Goal: Task Accomplishment & Management: Manage account settings

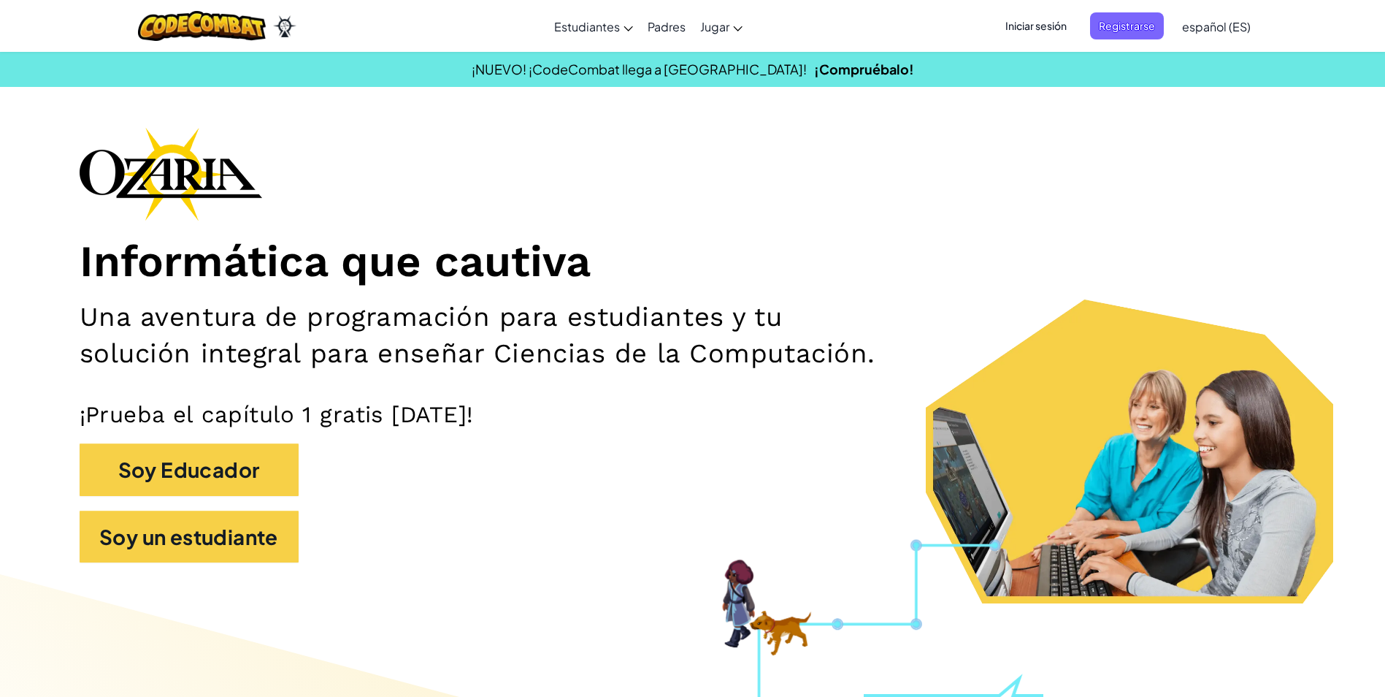
click at [1041, 26] on span "Iniciar sesión" at bounding box center [1036, 25] width 79 height 27
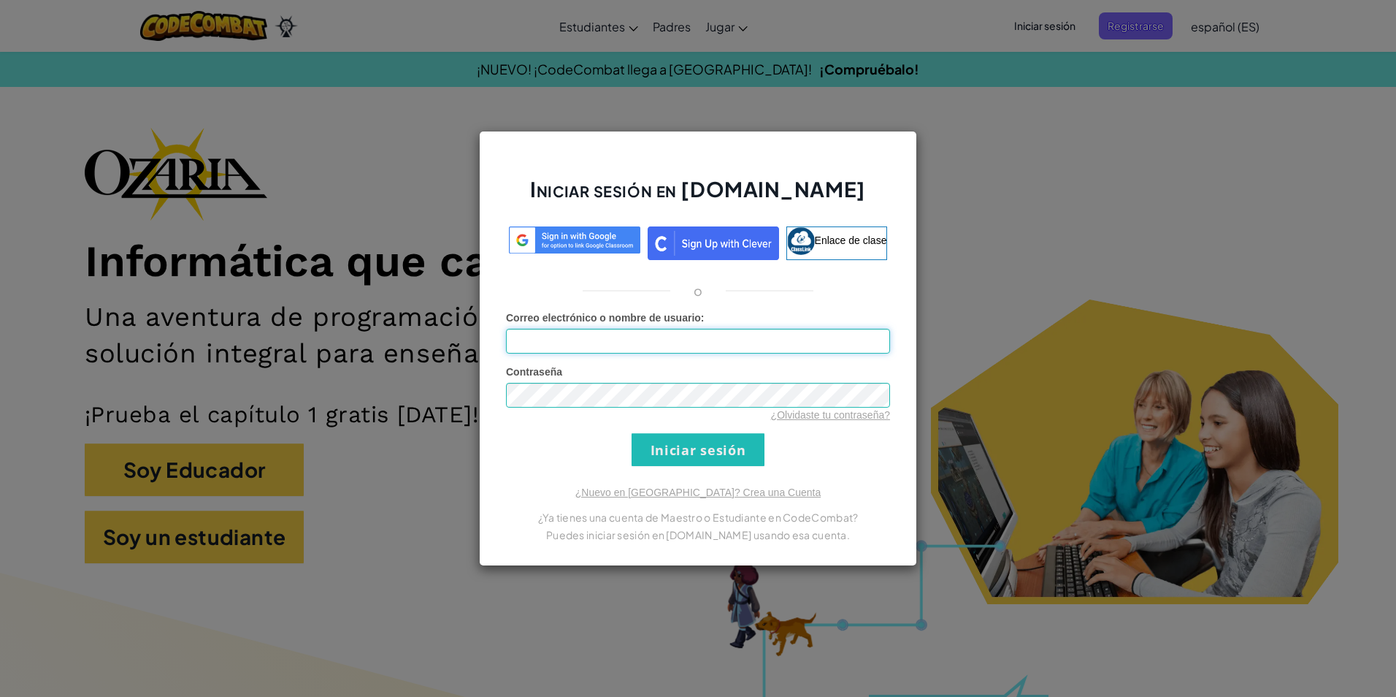
click at [722, 345] on input "Correo electrónico o nombre de usuario :" at bounding box center [698, 341] width 384 height 25
type input "[EMAIL_ADDRESS][DOMAIN_NAME]"
click at [721, 451] on input "Iniciar sesión" at bounding box center [698, 449] width 133 height 33
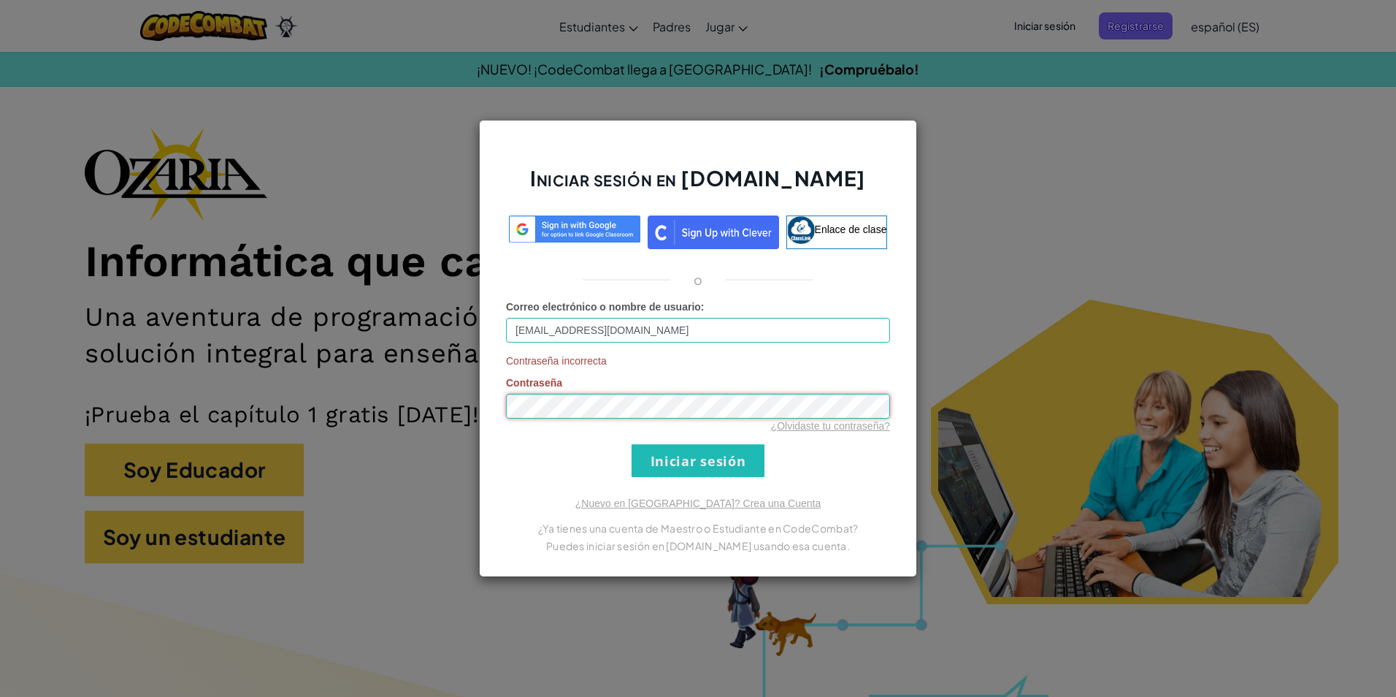
click at [501, 405] on div "Iniciar sesión en [DOMAIN_NAME] Enlace de clase o Correo electrónico o nombre d…" at bounding box center [698, 348] width 438 height 457
click at [870, 426] on link "¿Olvidaste tu contraseña?" at bounding box center [830, 426] width 119 height 12
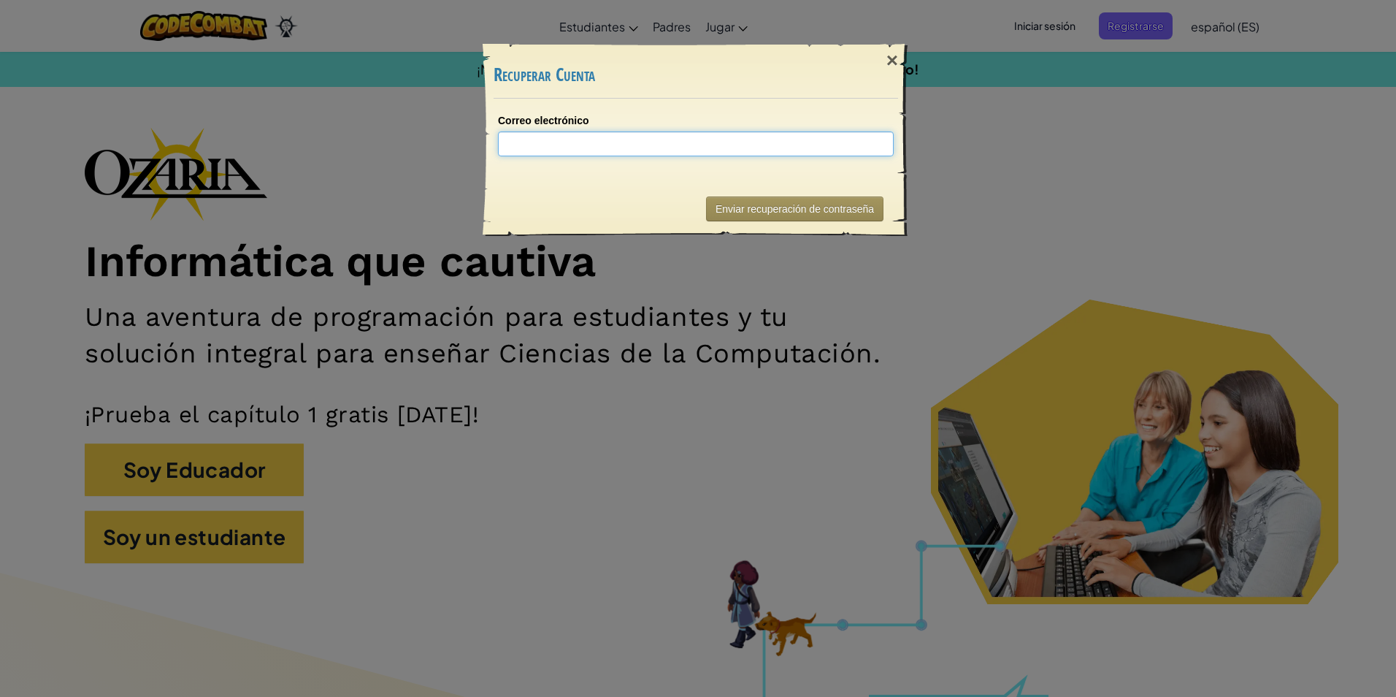
type input "a"
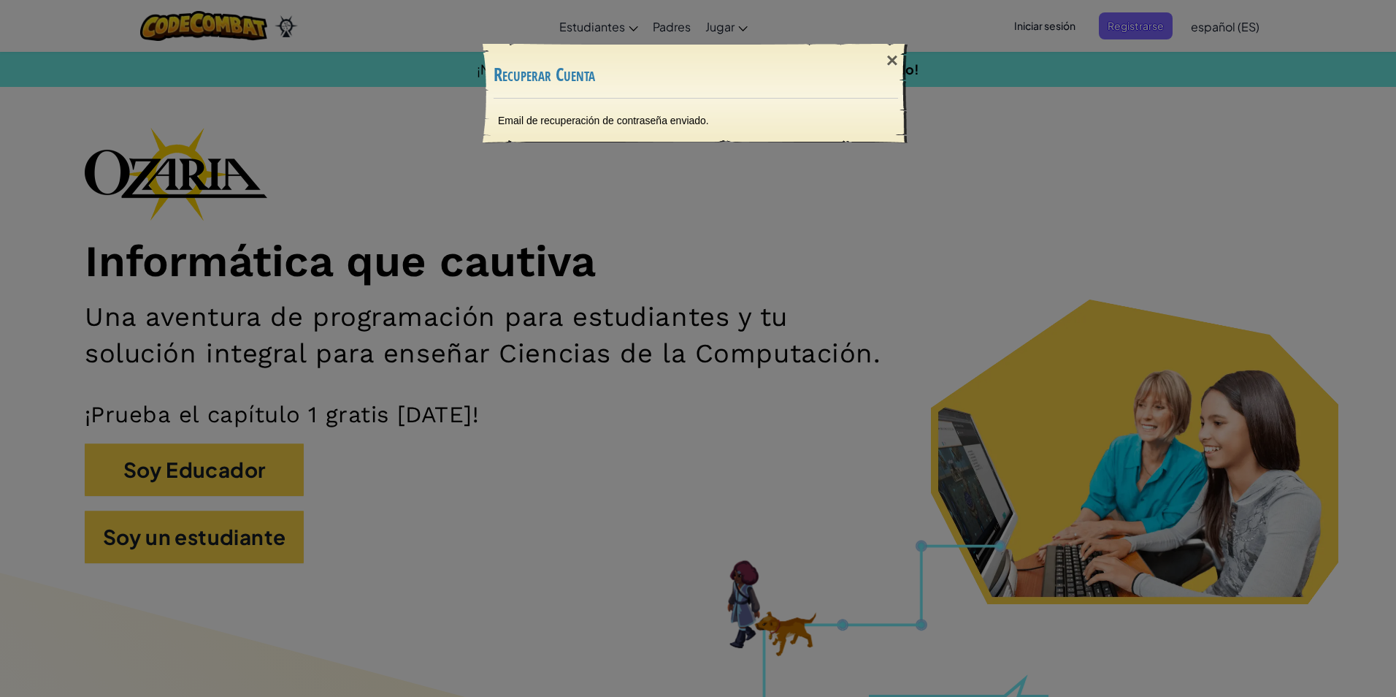
click at [759, 155] on div "× Recuperar Cuenta Email de recuperación de contraseña enviado. Enviando..." at bounding box center [698, 348] width 1396 height 697
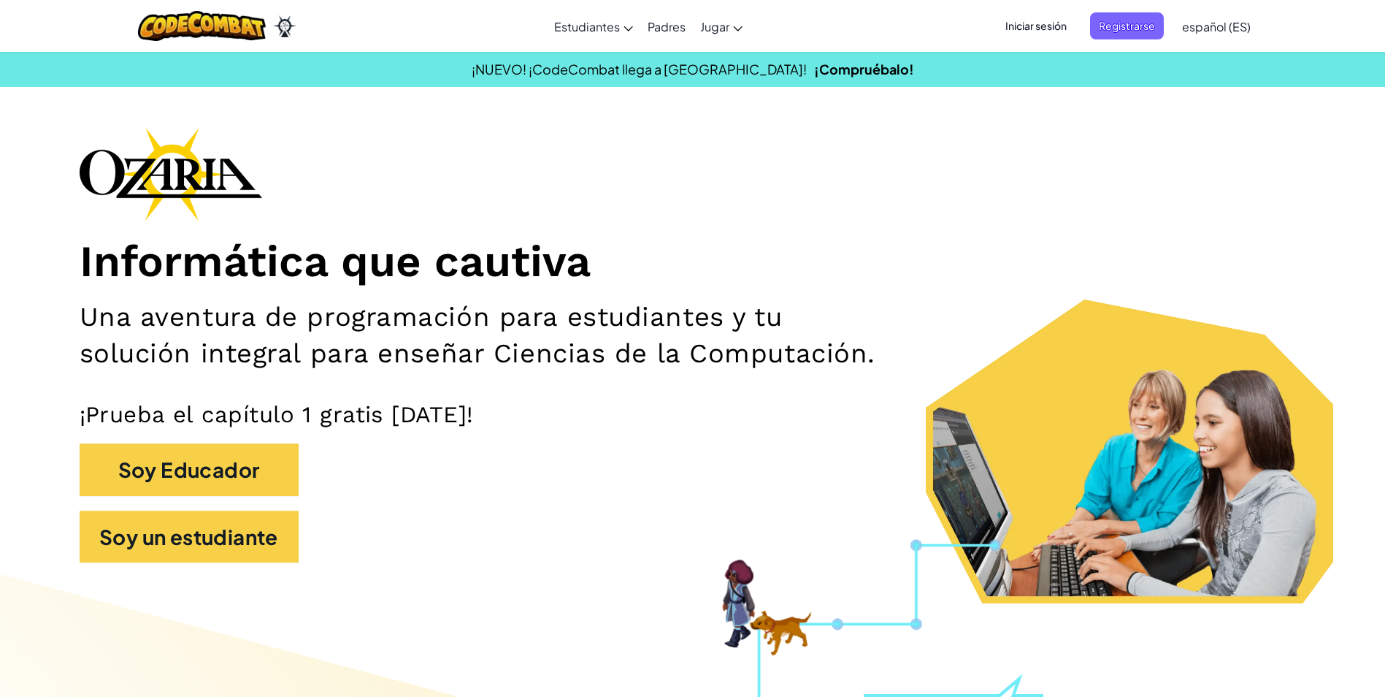
click at [1021, 26] on span "Iniciar sesión" at bounding box center [1036, 25] width 79 height 27
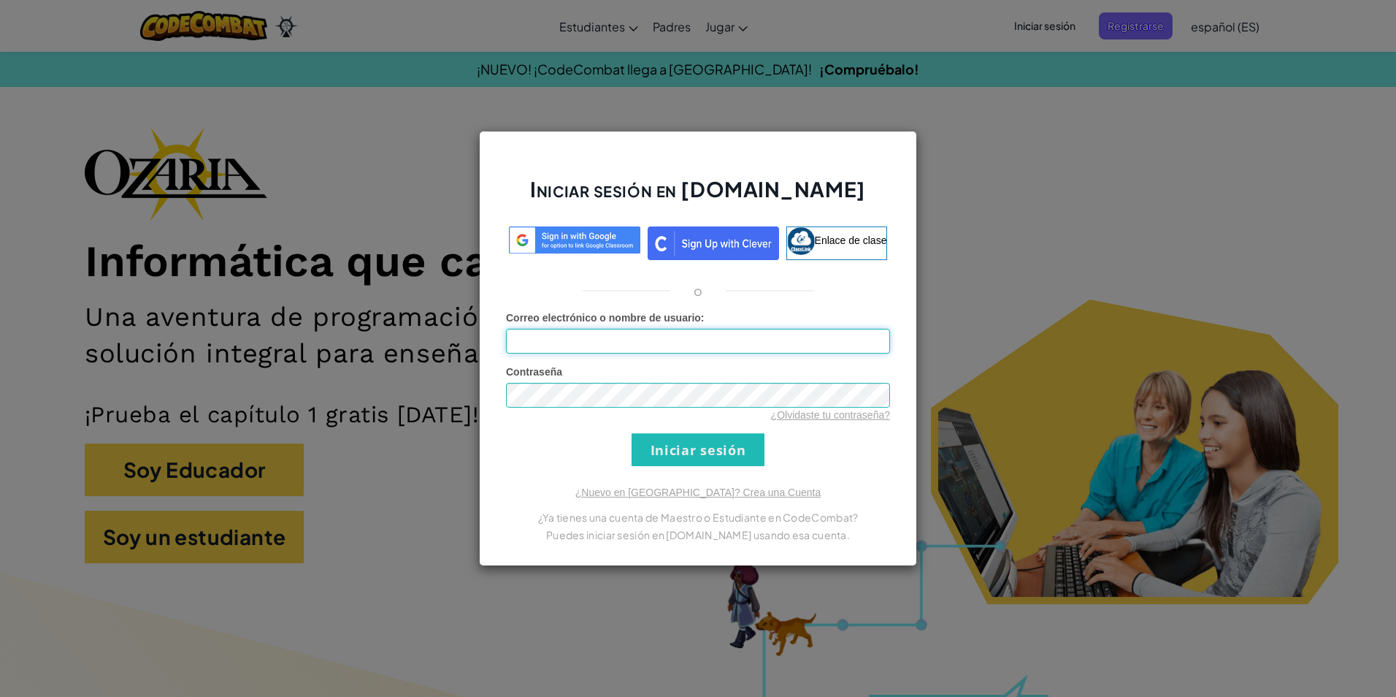
click at [693, 329] on input "Correo electrónico o nombre de usuario :" at bounding box center [698, 341] width 384 height 25
type input "[EMAIL_ADDRESS][DOMAIN_NAME]"
click at [862, 370] on div "Contraseña ¿Olvidaste tu contraseña?" at bounding box center [698, 393] width 384 height 58
click at [707, 456] on input "Iniciar sesión" at bounding box center [698, 449] width 133 height 33
